Goal: Browse casually

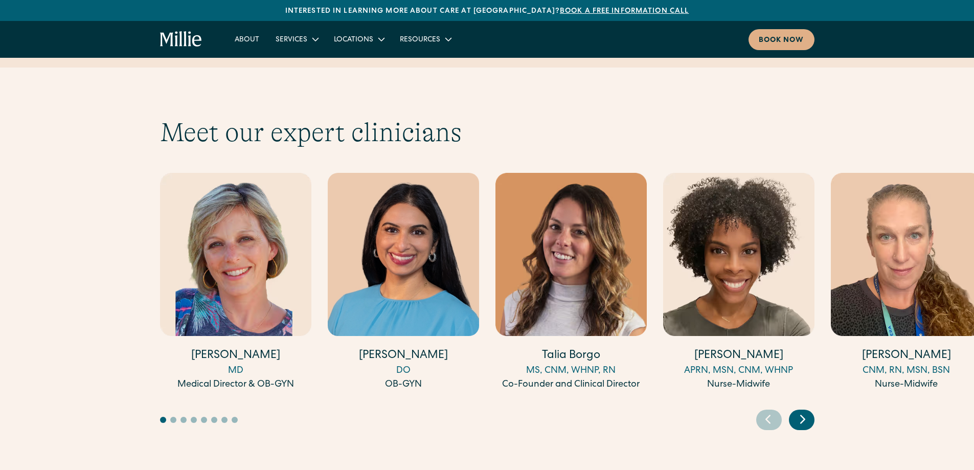
scroll to position [2760, 0]
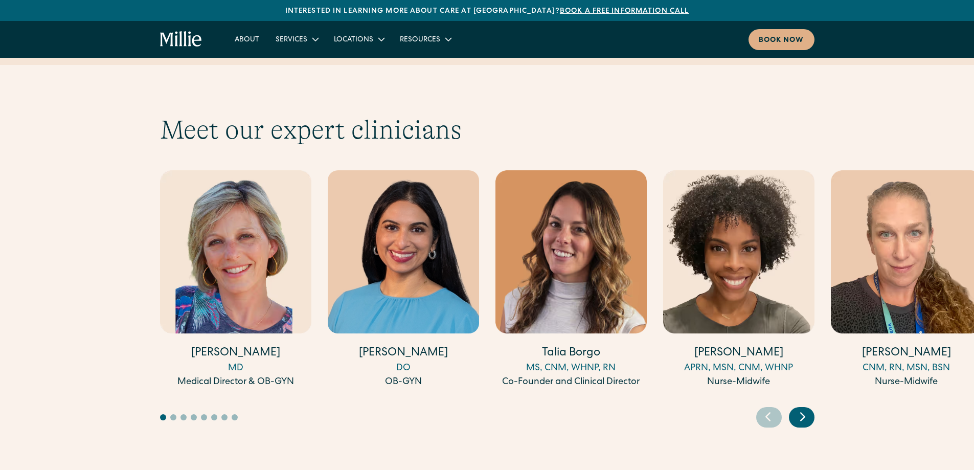
click at [800, 408] on icon "Next slide" at bounding box center [802, 416] width 15 height 16
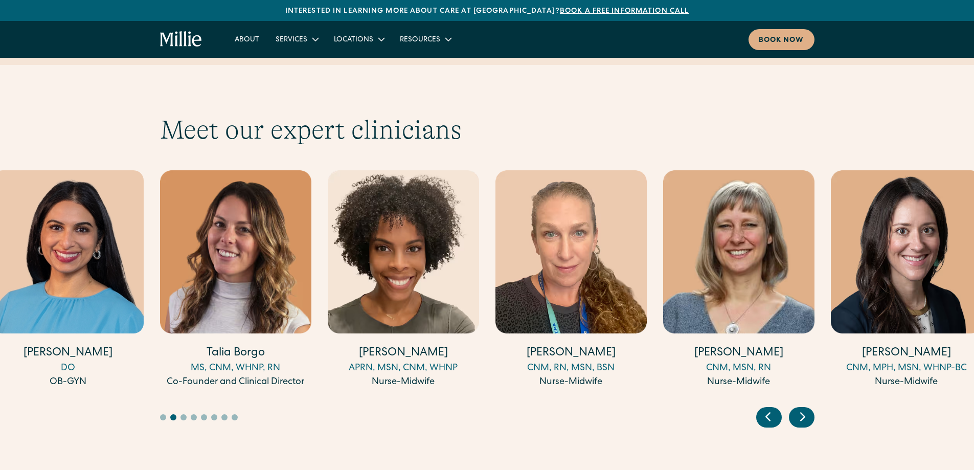
click at [800, 408] on icon "Next slide" at bounding box center [802, 416] width 15 height 16
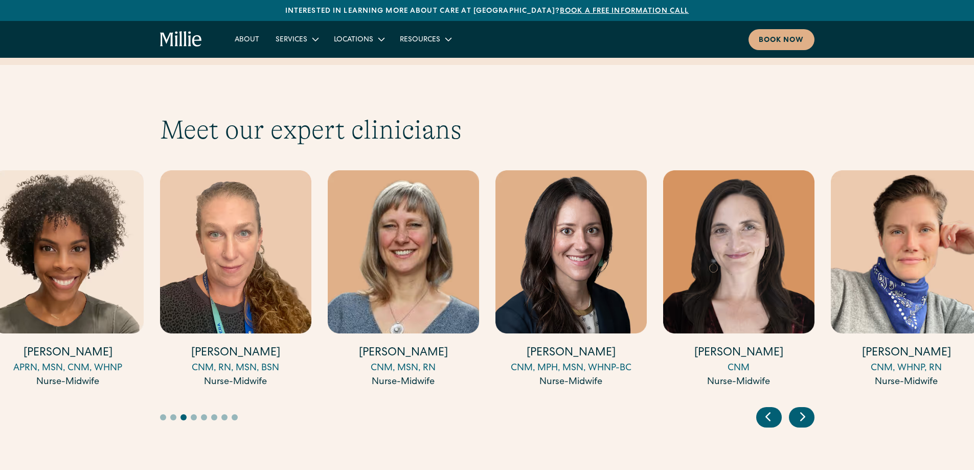
click at [800, 408] on icon "Next slide" at bounding box center [802, 416] width 15 height 16
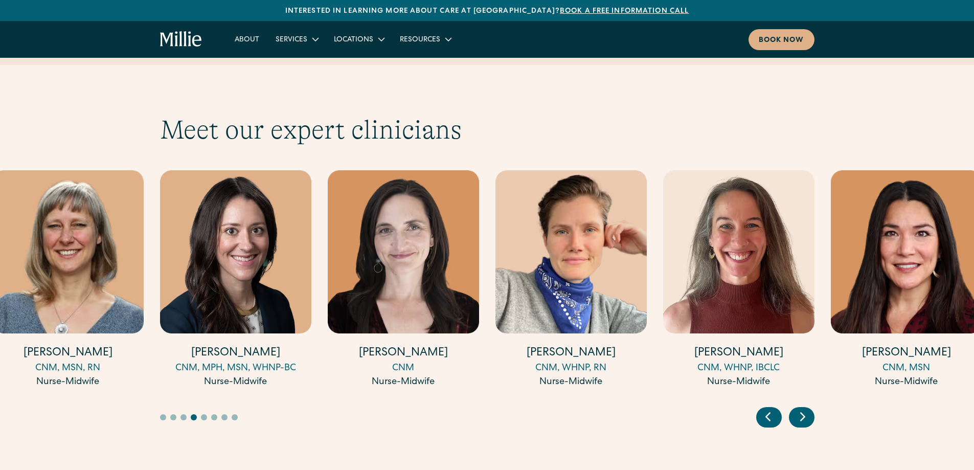
click at [800, 408] on icon "Next slide" at bounding box center [802, 416] width 15 height 16
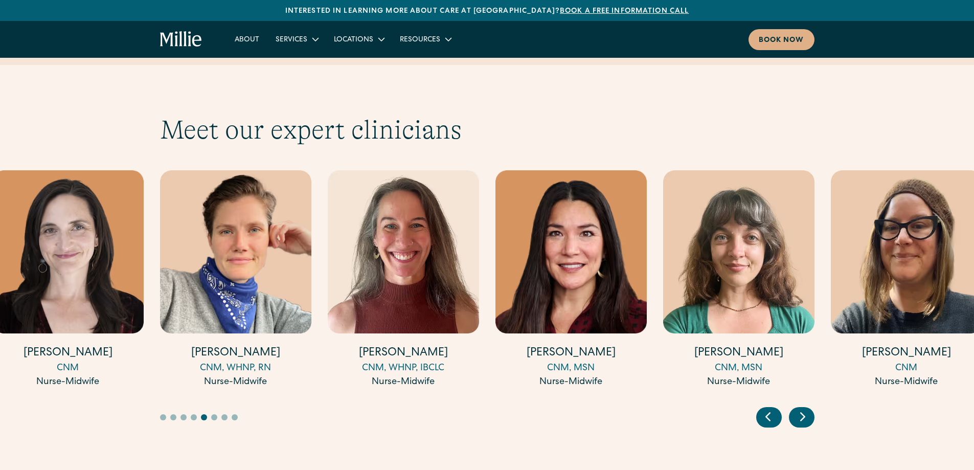
click at [800, 408] on icon "Next slide" at bounding box center [802, 416] width 15 height 16
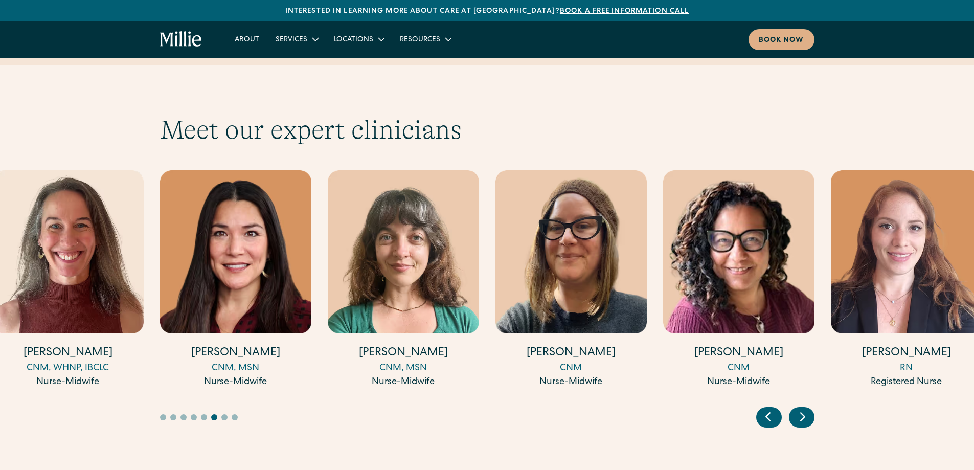
click at [800, 408] on icon "Next slide" at bounding box center [802, 416] width 15 height 16
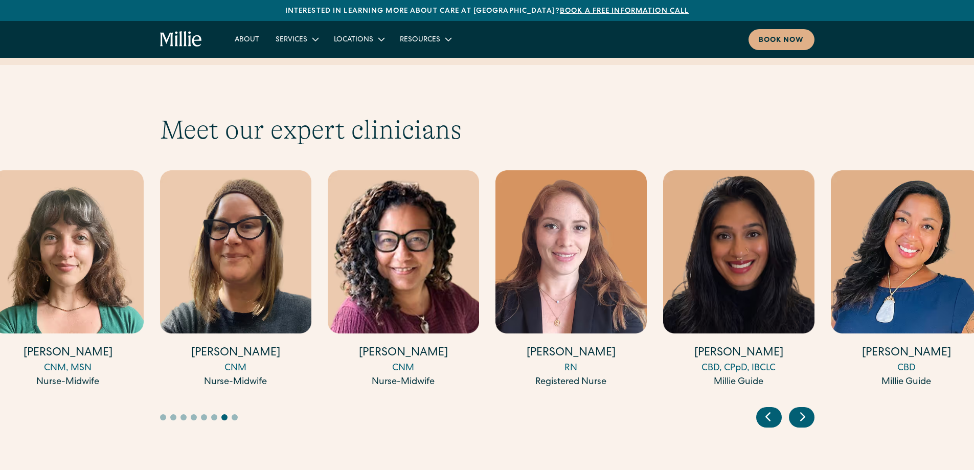
click at [800, 408] on icon "Next slide" at bounding box center [802, 416] width 15 height 16
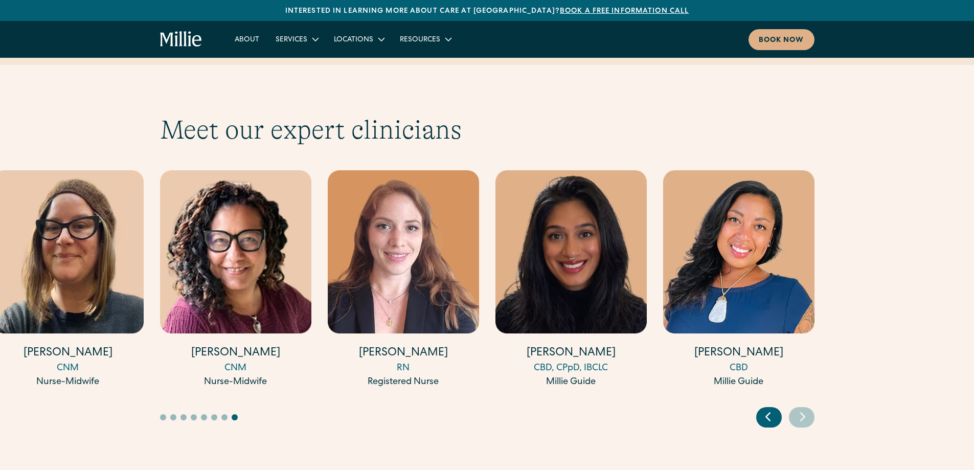
click at [769, 408] on icon "Previous slide" at bounding box center [767, 416] width 15 height 16
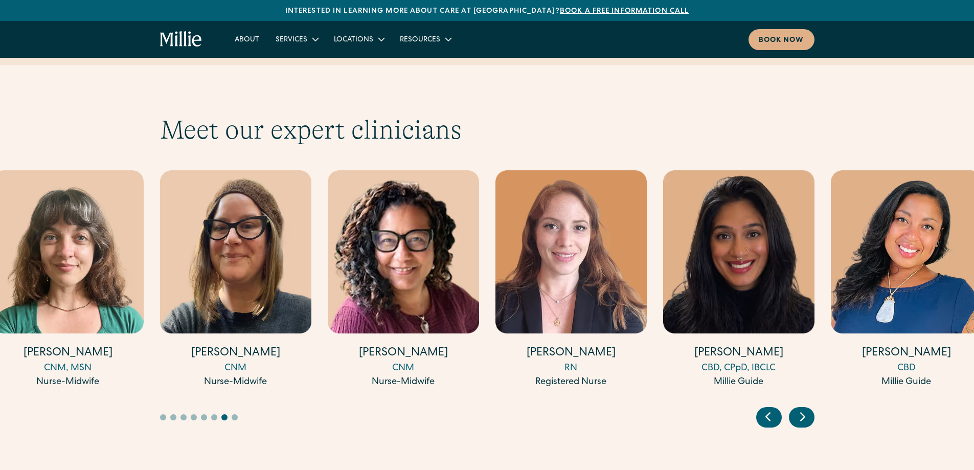
click at [769, 408] on icon "Previous slide" at bounding box center [767, 416] width 15 height 16
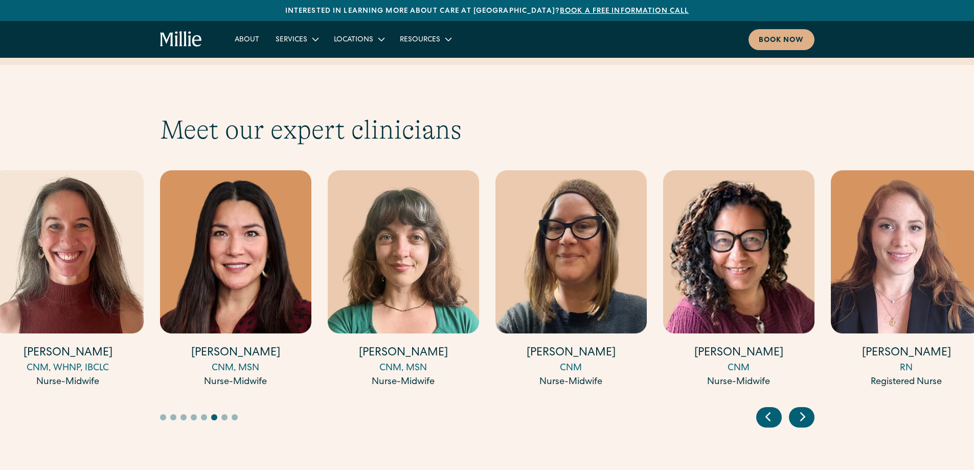
click at [769, 408] on icon "Previous slide" at bounding box center [767, 416] width 15 height 16
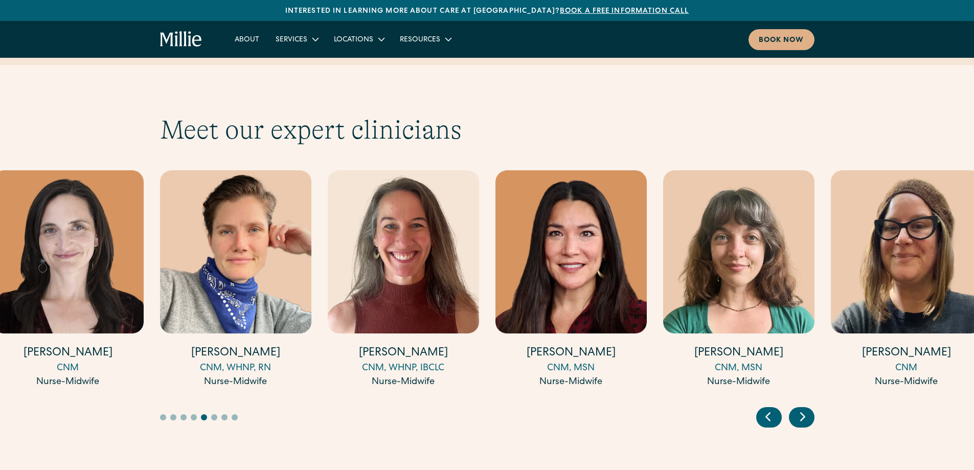
click at [769, 408] on icon "Previous slide" at bounding box center [767, 416] width 15 height 16
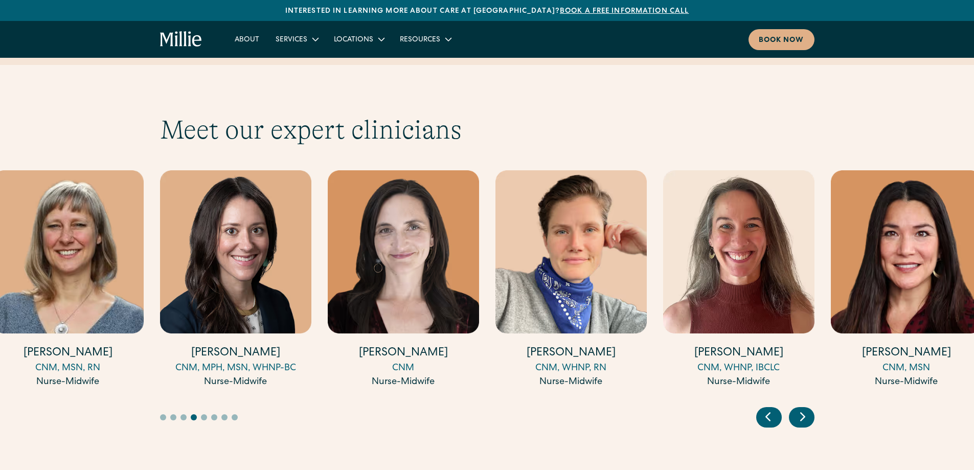
click at [769, 408] on icon "Previous slide" at bounding box center [767, 416] width 15 height 16
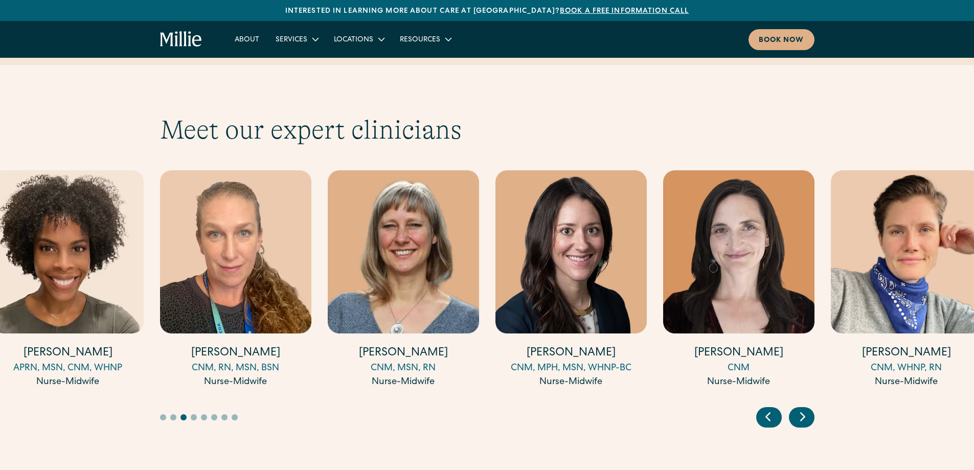
click at [769, 408] on icon "Previous slide" at bounding box center [767, 416] width 15 height 16
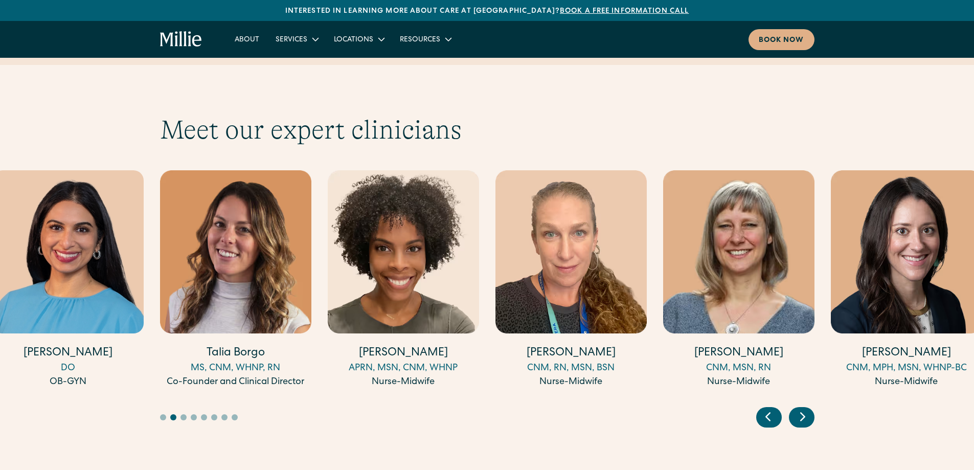
click at [769, 408] on icon "Previous slide" at bounding box center [767, 416] width 15 height 16
